Goal: Use online tool/utility: Utilize a website feature to perform a specific function

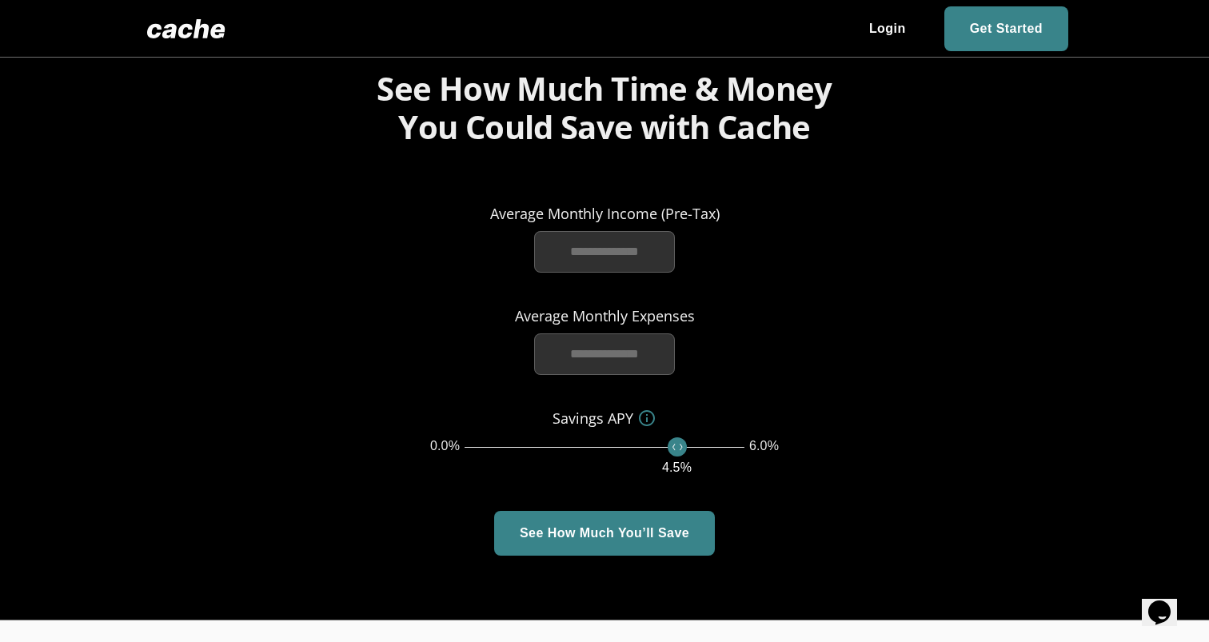
scroll to position [2205, 0]
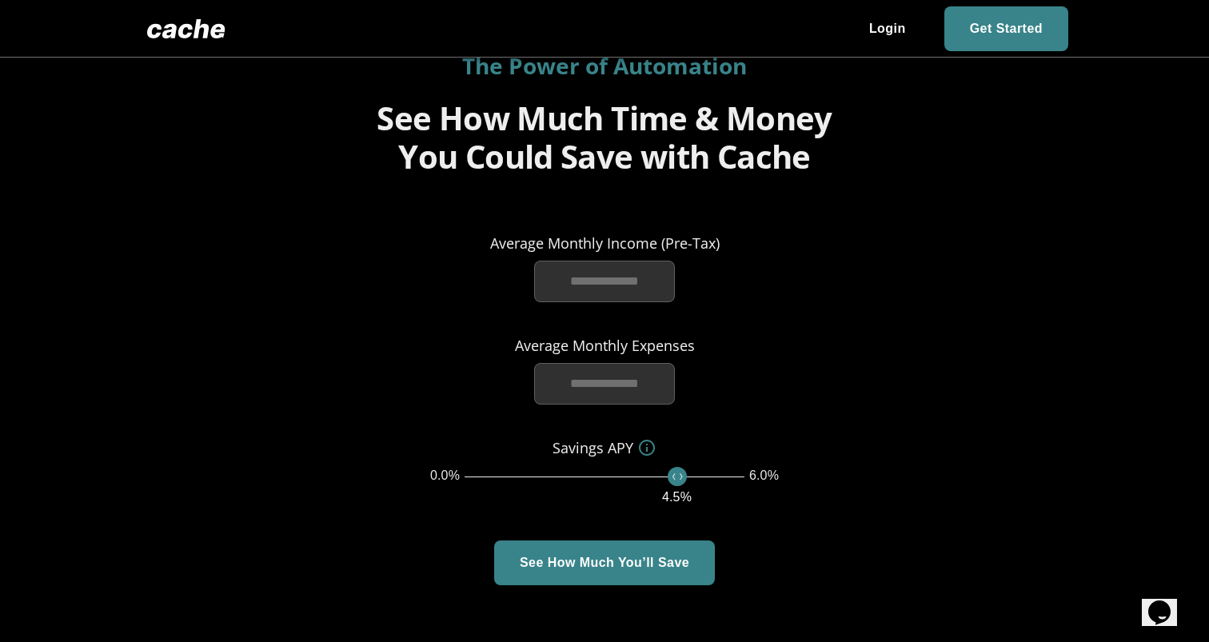
click at [609, 232] on div "Average Monthly Income (Pre-Tax) ​" at bounding box center [605, 267] width 230 height 70
click at [609, 261] on input "text" at bounding box center [604, 282] width 141 height 42
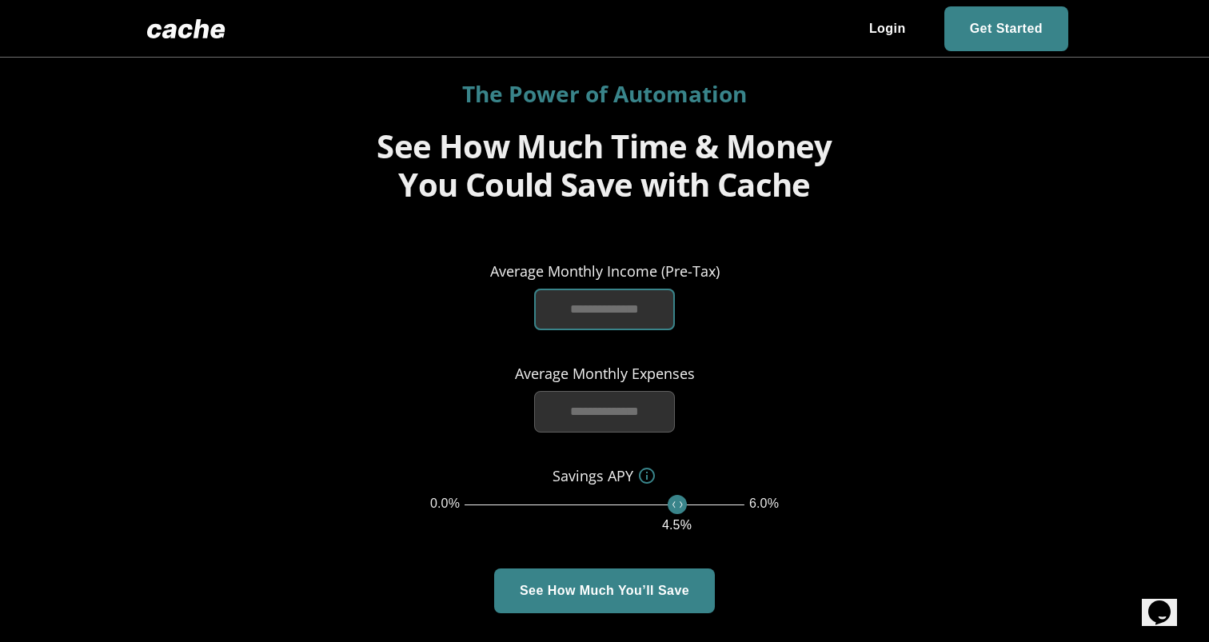
scroll to position [2173, 0]
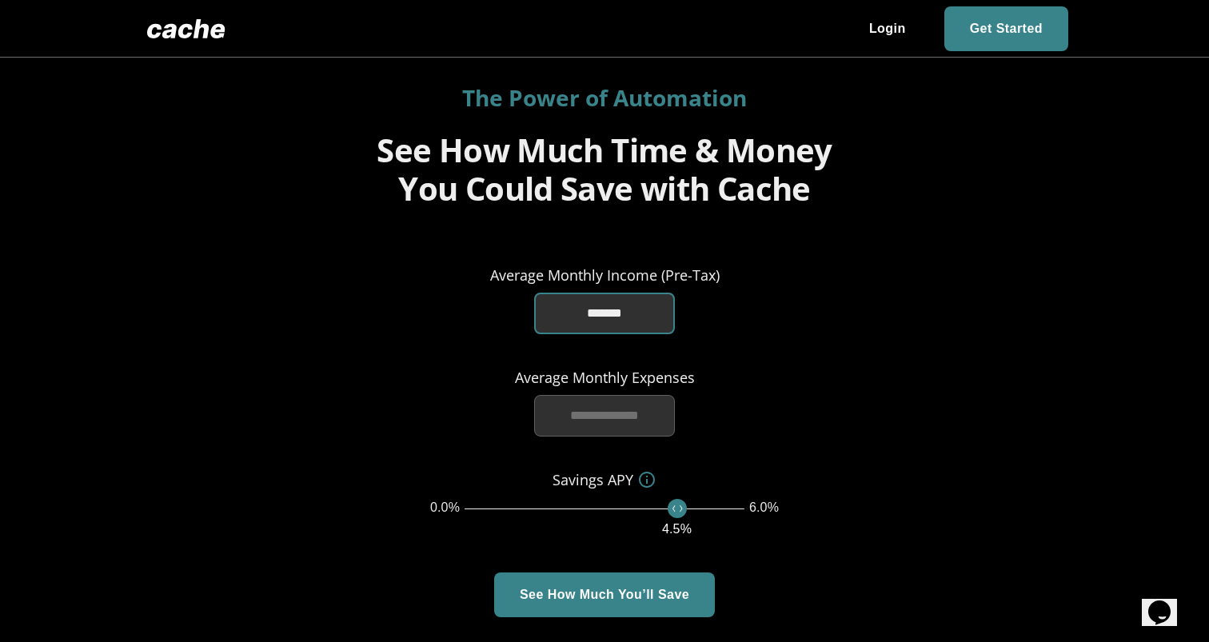
type input "*******"
drag, startPoint x: 678, startPoint y: 483, endPoint x: 617, endPoint y: 482, distance: 61.6
click at [668, 499] on span "4.5 %" at bounding box center [677, 508] width 19 height 19
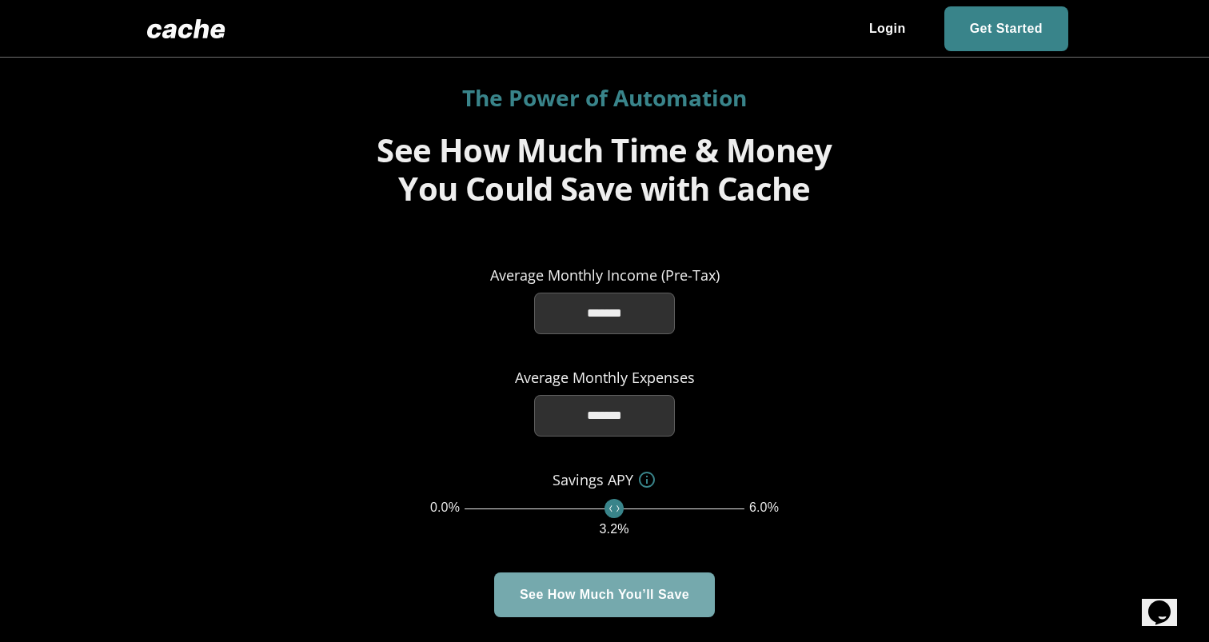
click at [630, 573] on span "button" at bounding box center [604, 595] width 221 height 45
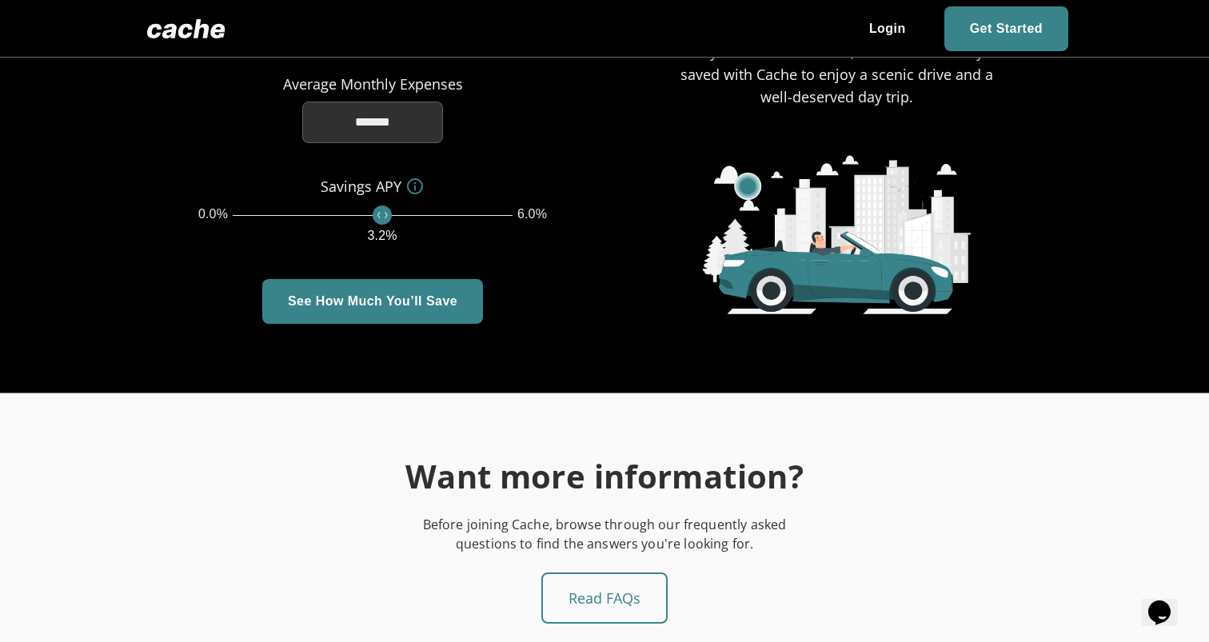
scroll to position [2265, 0]
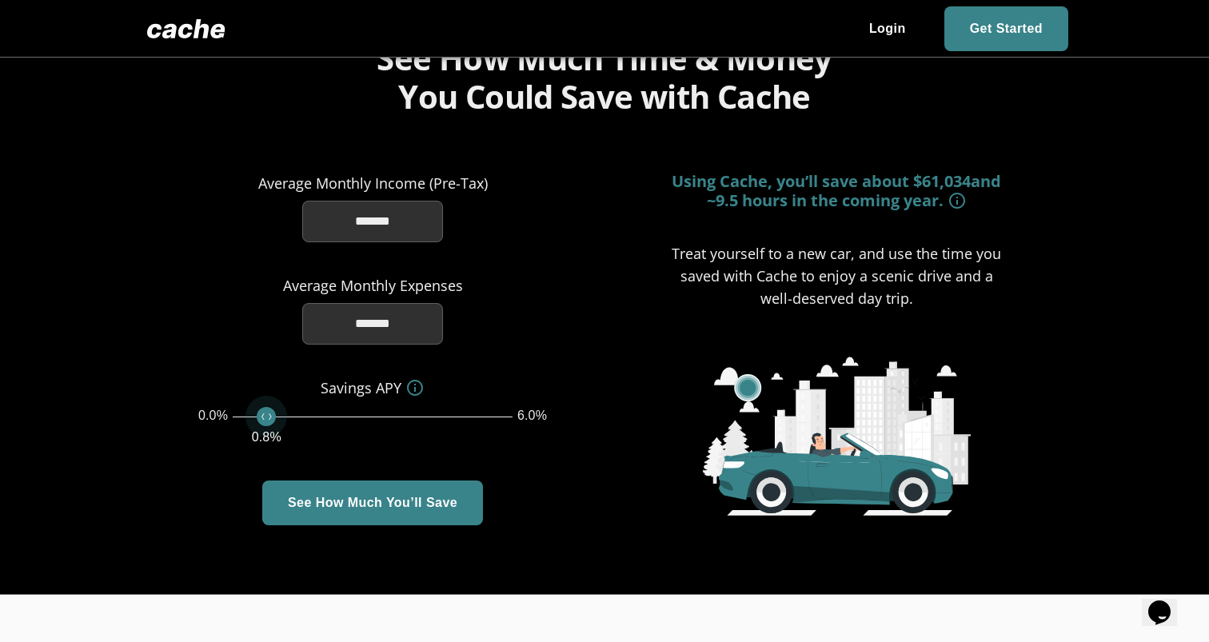
drag, startPoint x: 382, startPoint y: 385, endPoint x: 263, endPoint y: 385, distance: 119.2
click at [263, 407] on span "0.8 %" at bounding box center [266, 416] width 19 height 19
click at [372, 435] on div "Savings APY 0.0% 6.0% 0.7 % See How Much You’ll Save" at bounding box center [373, 451] width 464 height 149
click at [370, 481] on span "button" at bounding box center [372, 503] width 221 height 45
drag, startPoint x: 261, startPoint y: 388, endPoint x: 470, endPoint y: 392, distance: 209.6
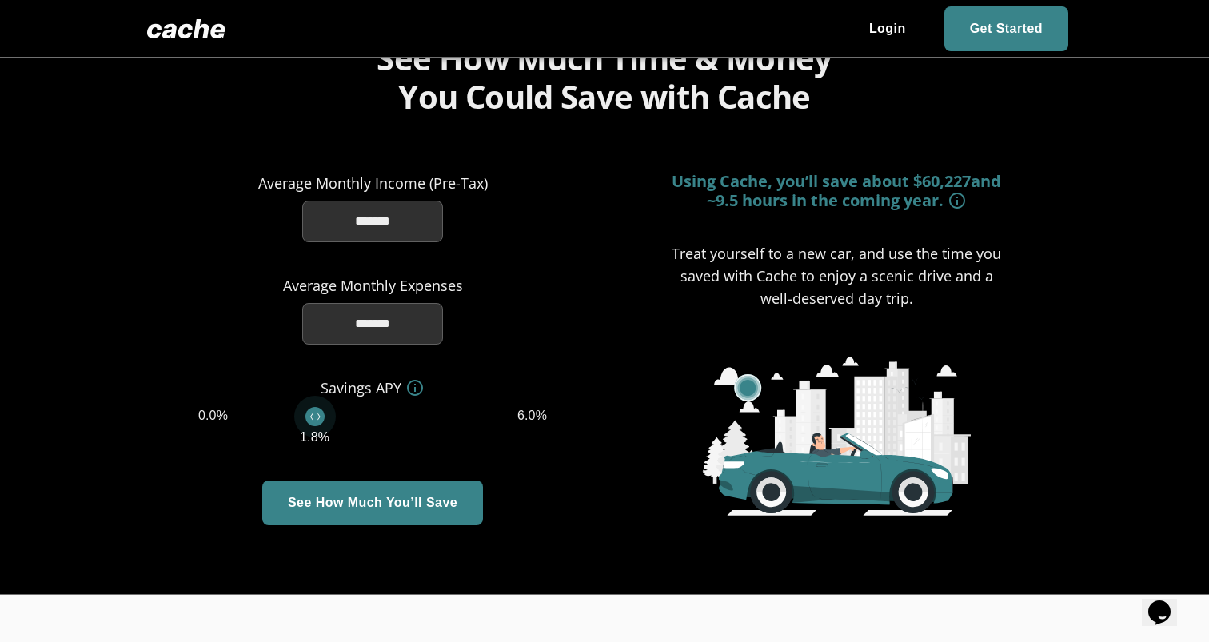
click at [325, 407] on span "1.8 %" at bounding box center [315, 416] width 19 height 19
click at [410, 481] on span "button" at bounding box center [372, 503] width 221 height 45
type input "***"
drag, startPoint x: 479, startPoint y: 381, endPoint x: 391, endPoint y: 381, distance: 88.0
click at [391, 407] on span "3.4 %" at bounding box center [391, 416] width 19 height 19
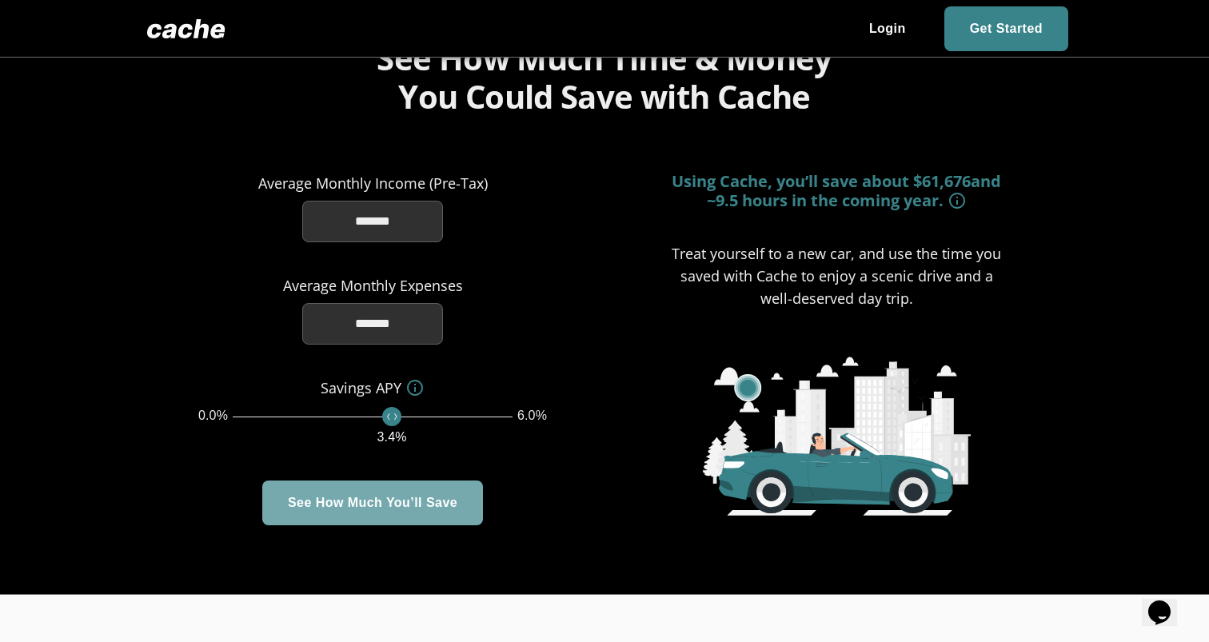
click at [386, 481] on span "button" at bounding box center [372, 503] width 221 height 45
